Goal: Entertainment & Leisure: Consume media (video, audio)

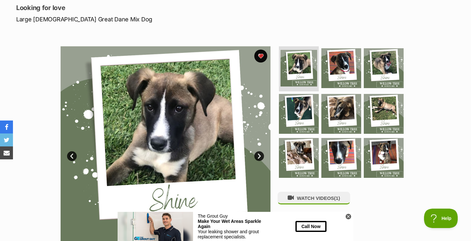
click at [260, 157] on link "Next" at bounding box center [259, 156] width 10 height 10
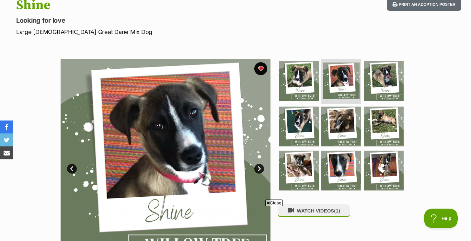
scroll to position [77, 0]
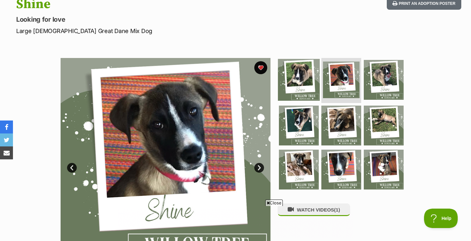
click at [311, 87] on img at bounding box center [299, 80] width 42 height 42
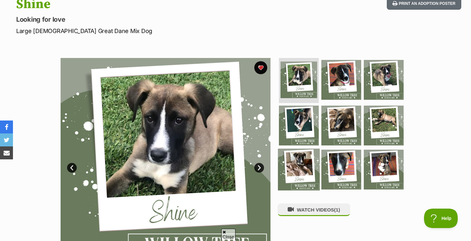
click at [317, 156] on img at bounding box center [299, 170] width 42 height 42
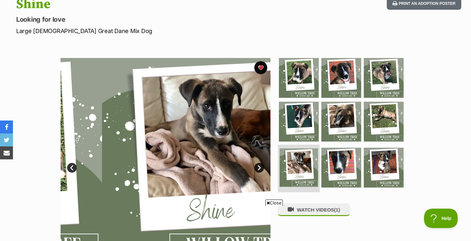
scroll to position [0, 0]
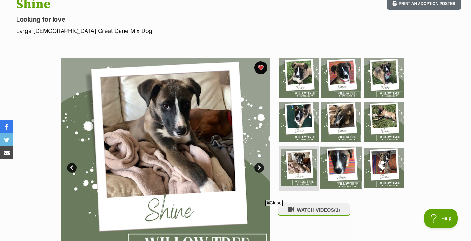
click at [341, 150] on img at bounding box center [341, 168] width 42 height 42
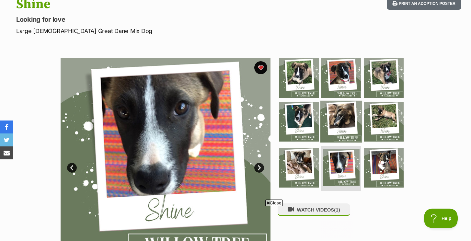
click at [338, 123] on img at bounding box center [341, 122] width 42 height 42
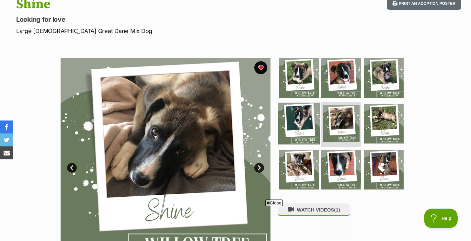
click at [307, 123] on img at bounding box center [299, 124] width 42 height 42
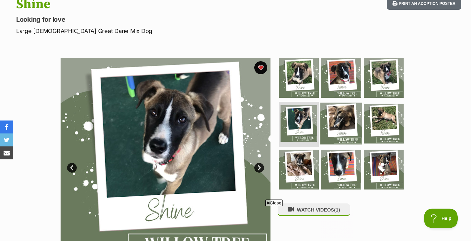
click at [341, 121] on img at bounding box center [341, 124] width 42 height 42
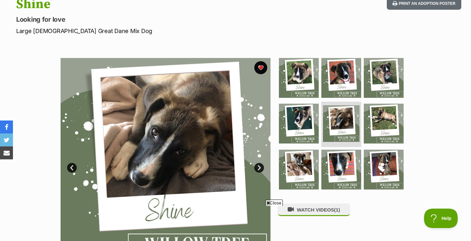
click at [153, 154] on img at bounding box center [166, 163] width 210 height 210
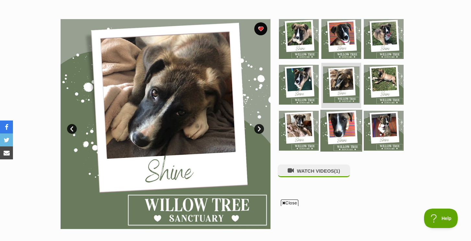
click at [331, 124] on img at bounding box center [341, 131] width 42 height 42
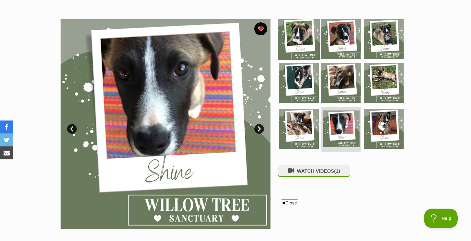
click at [294, 27] on img at bounding box center [299, 39] width 42 height 42
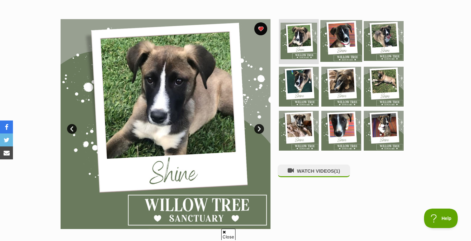
click at [335, 39] on img at bounding box center [341, 41] width 42 height 42
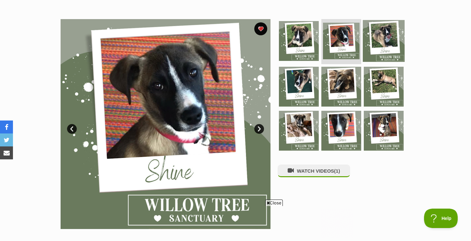
click at [373, 37] on img at bounding box center [384, 41] width 42 height 42
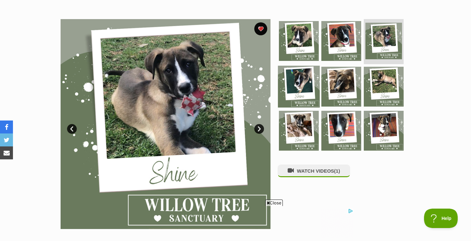
click at [305, 74] on img at bounding box center [299, 87] width 42 height 42
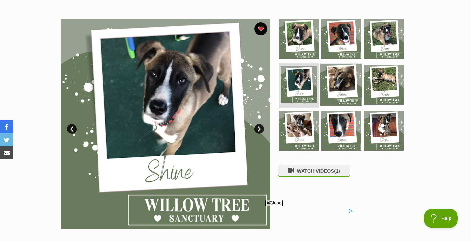
click at [336, 75] on img at bounding box center [341, 85] width 42 height 42
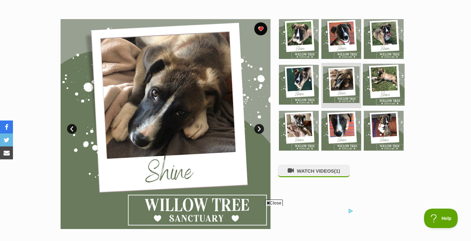
click at [378, 78] on img at bounding box center [384, 85] width 42 height 42
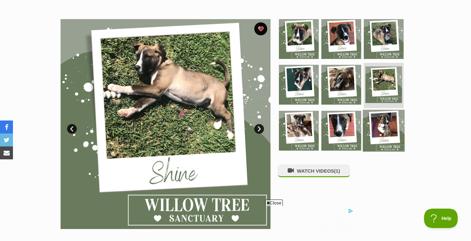
click at [379, 114] on img at bounding box center [384, 131] width 42 height 42
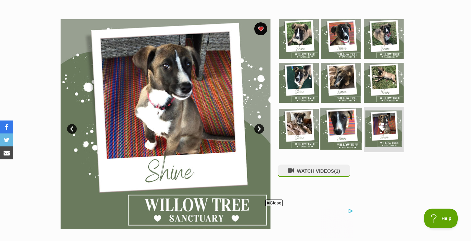
click at [350, 118] on img at bounding box center [341, 129] width 42 height 42
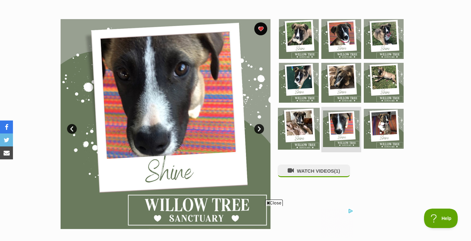
click at [305, 117] on img at bounding box center [299, 129] width 42 height 42
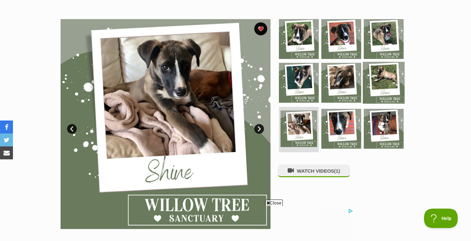
click at [377, 86] on img at bounding box center [384, 83] width 42 height 42
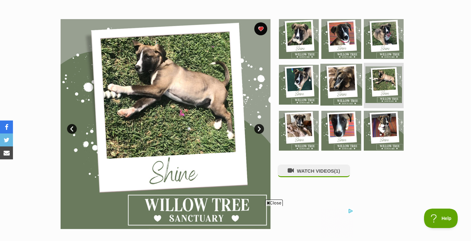
click at [348, 86] on img at bounding box center [341, 85] width 42 height 42
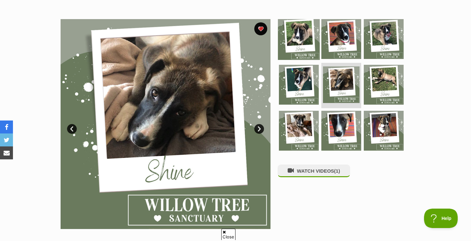
click at [299, 36] on img at bounding box center [299, 39] width 42 height 42
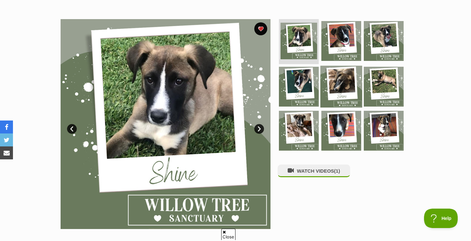
click at [328, 102] on img at bounding box center [341, 87] width 42 height 42
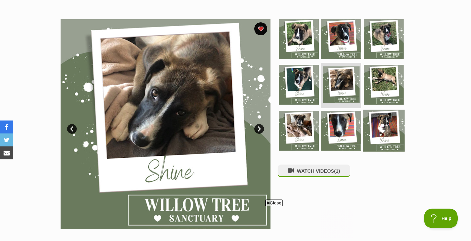
click at [377, 125] on img at bounding box center [384, 131] width 42 height 42
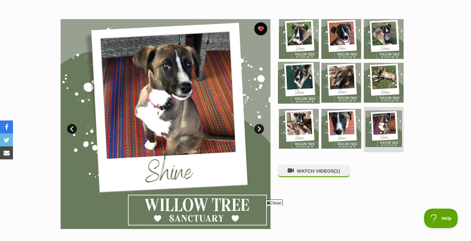
click at [310, 74] on img at bounding box center [299, 83] width 42 height 42
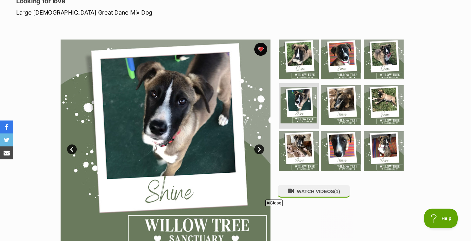
scroll to position [94, 0]
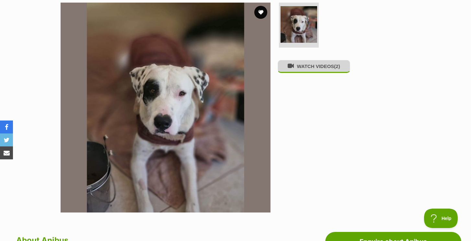
click at [314, 71] on button "WATCH VIDEOS (2)" at bounding box center [314, 66] width 73 height 13
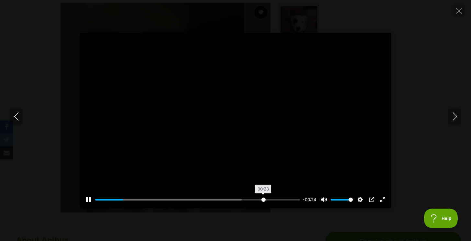
click at [262, 199] on input "Seek" at bounding box center [197, 200] width 205 height 6
click at [273, 198] on input "Seek" at bounding box center [197, 200] width 205 height 6
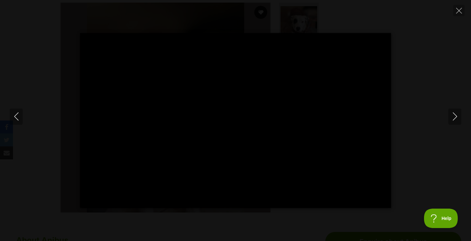
type input "100"
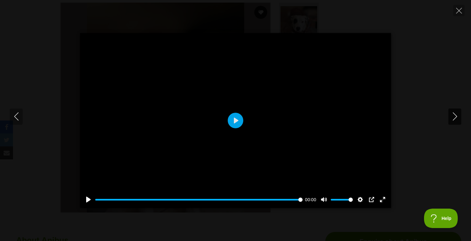
click at [456, 119] on icon "Next" at bounding box center [455, 116] width 8 height 8
click at [290, 202] on input "Seek" at bounding box center [197, 200] width 205 height 6
click at [283, 201] on input "Seek" at bounding box center [197, 200] width 205 height 6
click at [263, 197] on input "Seek" at bounding box center [198, 200] width 207 height 6
click at [384, 201] on button "Exit fullscreen Enter fullscreen" at bounding box center [382, 199] width 10 height 10
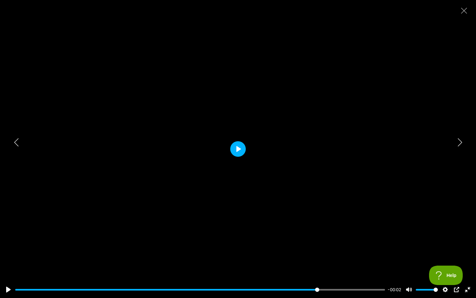
click at [235, 145] on button "Play" at bounding box center [238, 149] width 16 height 16
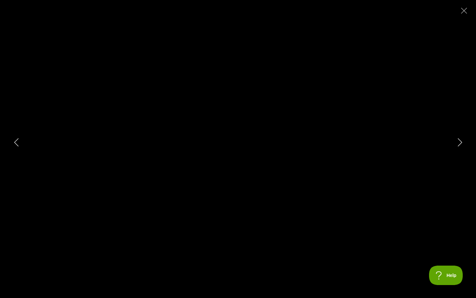
click at [235, 145] on div at bounding box center [238, 149] width 476 height 298
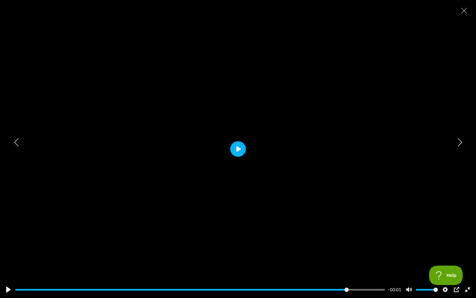
click at [235, 145] on button "Play" at bounding box center [238, 149] width 16 height 16
click at [236, 149] on button "Play" at bounding box center [238, 149] width 16 height 16
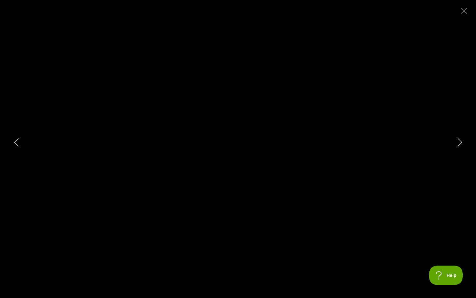
type input "100"
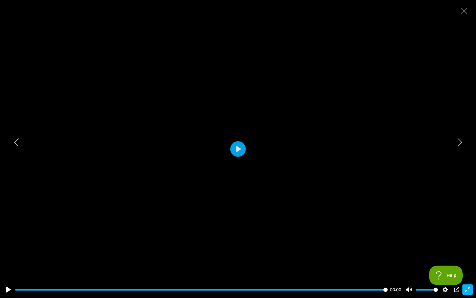
click at [466, 241] on button "Exit fullscreen Enter fullscreen" at bounding box center [468, 289] width 10 height 10
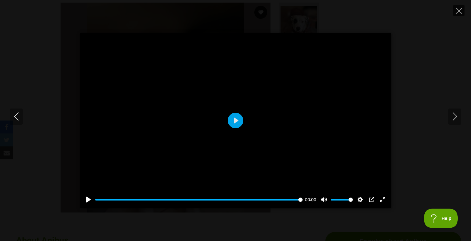
click at [458, 8] on icon "Close" at bounding box center [459, 11] width 6 height 6
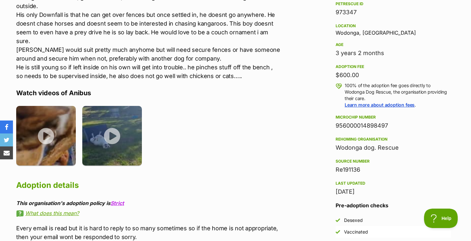
scroll to position [411, 0]
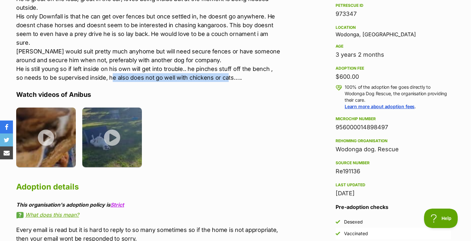
drag, startPoint x: 102, startPoint y: 69, endPoint x: 218, endPoint y: 70, distance: 116.0
click at [218, 70] on p "This boy is a real cruisey, lay back boy that doesnt have a care in the world. …" at bounding box center [148, 29] width 264 height 105
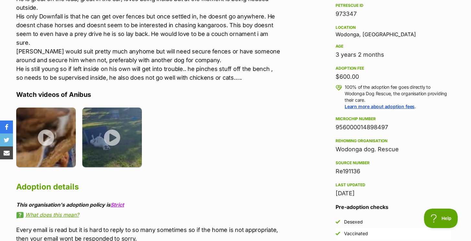
click at [246, 90] on h4 "Watch videos of Anibus" at bounding box center [148, 94] width 264 height 8
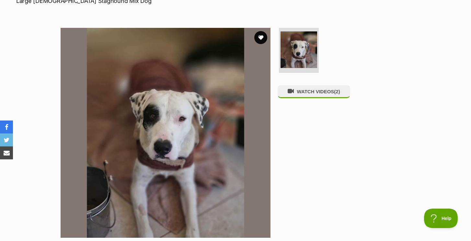
scroll to position [96, 0]
